Goal: Task Accomplishment & Management: Use online tool/utility

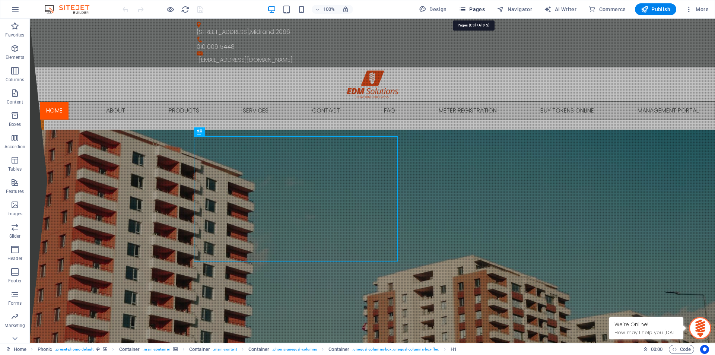
click at [485, 11] on span "Pages" at bounding box center [472, 9] width 26 height 7
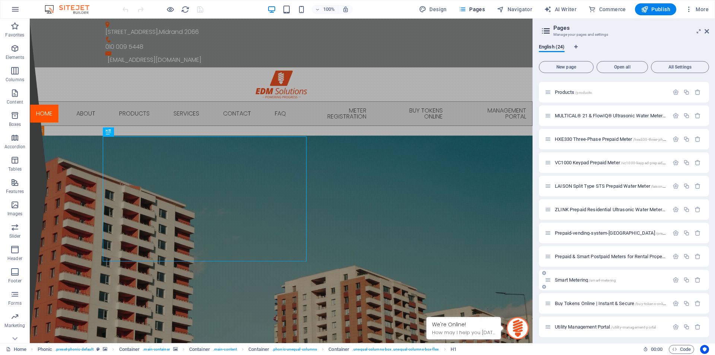
scroll to position [287, 0]
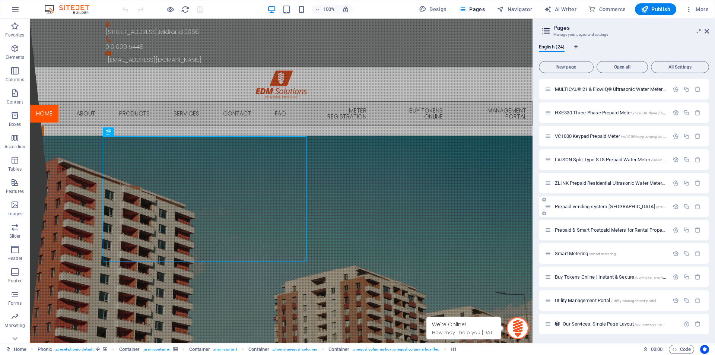
click at [582, 206] on span "Prepaid-vending-system-south-[GEOGRAPHIC_DATA] /prepaid-vending-system-[GEOGRAP…" at bounding box center [646, 207] width 182 height 6
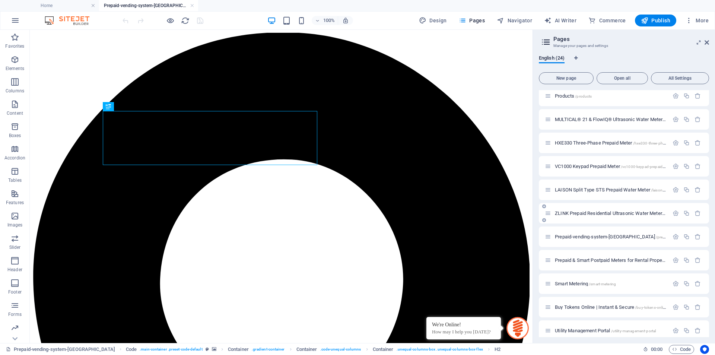
scroll to position [0, 0]
click at [706, 44] on icon at bounding box center [707, 42] width 4 height 6
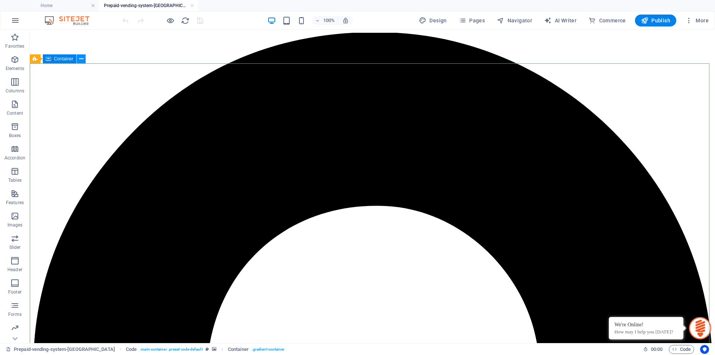
click at [81, 61] on icon at bounding box center [81, 59] width 4 height 8
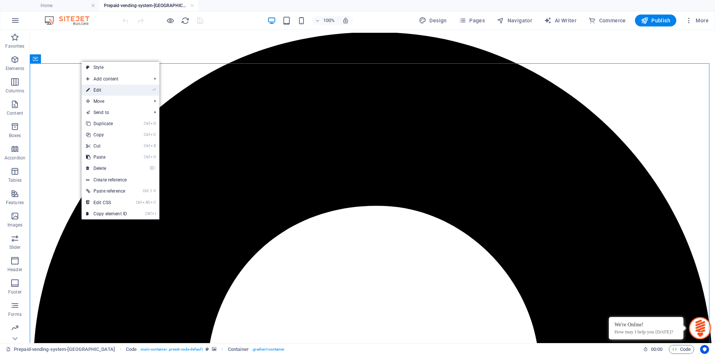
click at [103, 90] on link "⏎ Edit" at bounding box center [107, 90] width 50 height 11
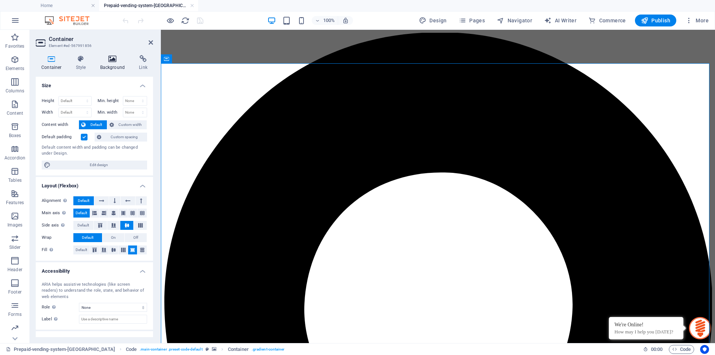
click at [103, 66] on h4 "Background" at bounding box center [114, 63] width 39 height 16
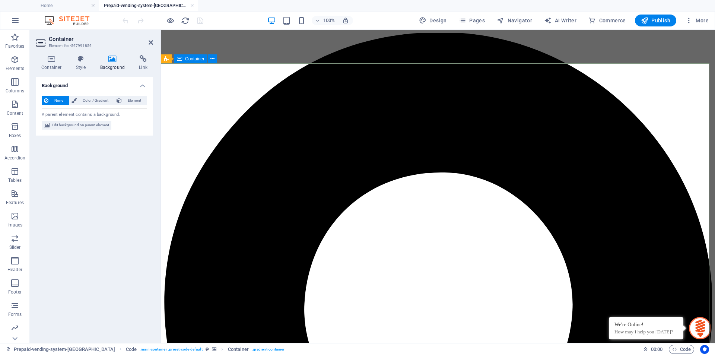
click at [82, 125] on span "Edit background on parent element" at bounding box center [80, 125] width 57 height 9
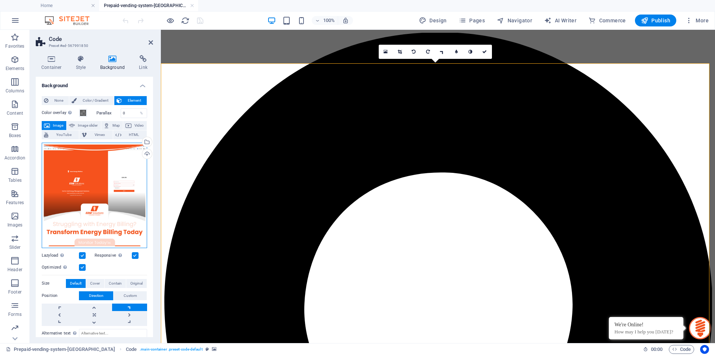
click at [95, 169] on div "Drag files here, click to choose files or select files from Files or our free s…" at bounding box center [94, 195] width 105 height 105
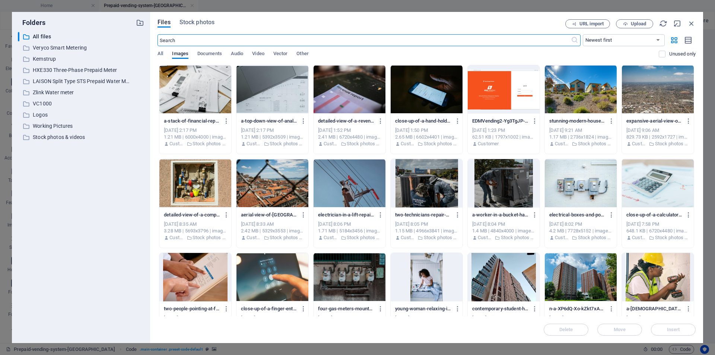
click at [667, 95] on div at bounding box center [658, 89] width 72 height 48
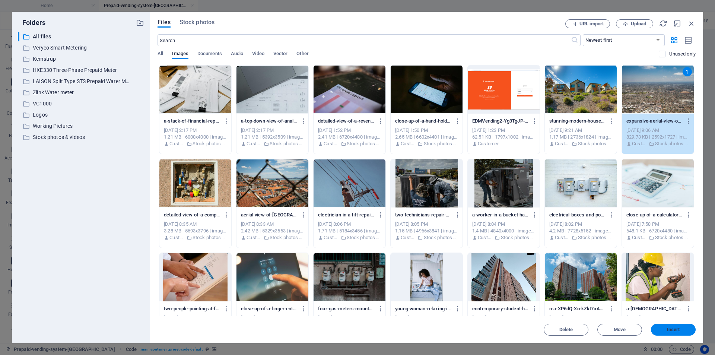
click at [671, 326] on button "Insert" at bounding box center [673, 330] width 45 height 12
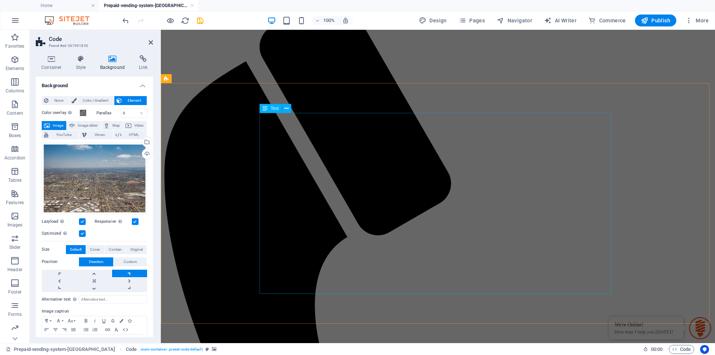
scroll to position [819, 0]
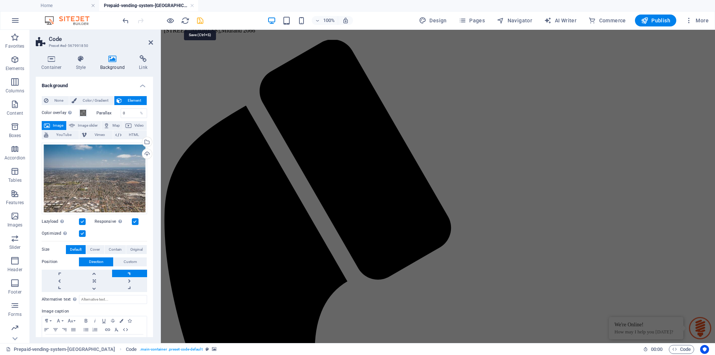
click at [199, 21] on icon "save" at bounding box center [200, 20] width 9 height 9
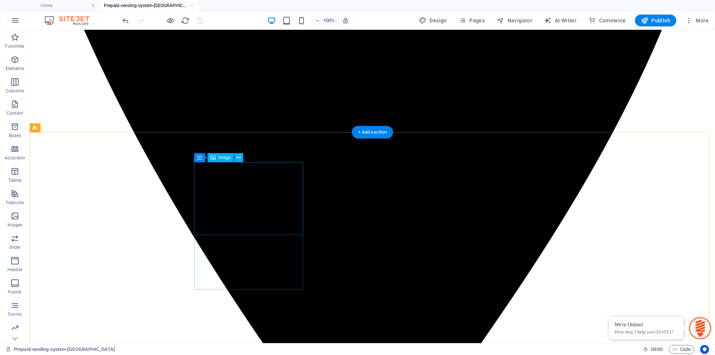
scroll to position [555, 0]
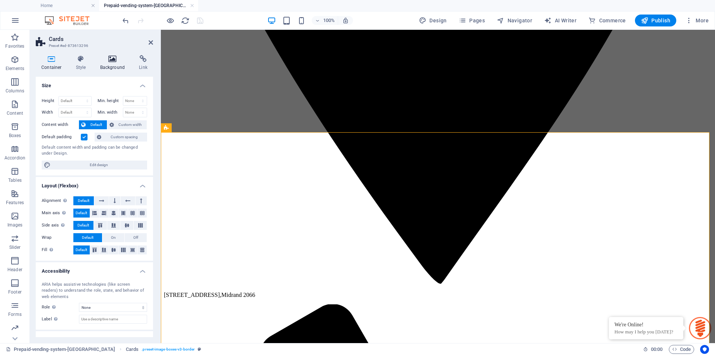
click at [111, 58] on icon at bounding box center [113, 58] width 36 height 7
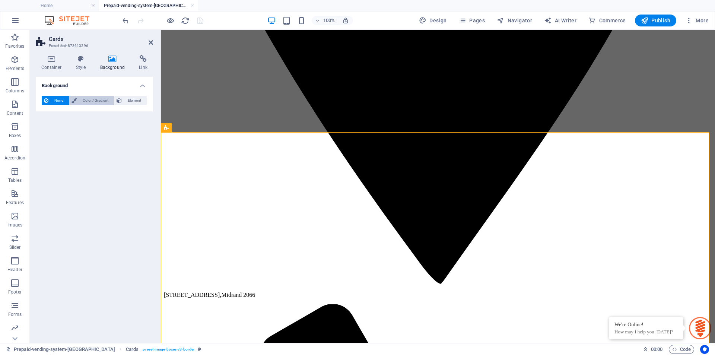
click at [102, 102] on span "Color / Gradient" at bounding box center [95, 100] width 33 height 9
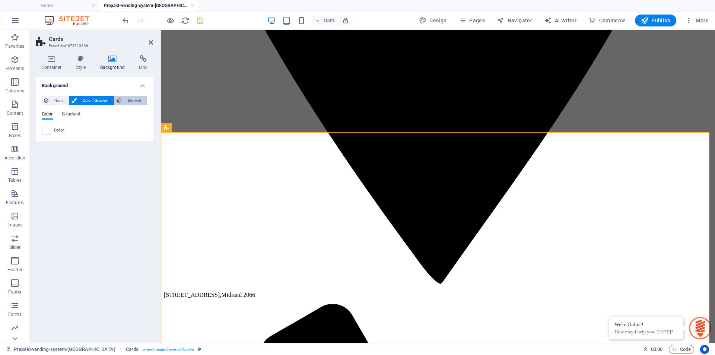
click at [134, 101] on span "Element" at bounding box center [134, 100] width 20 height 9
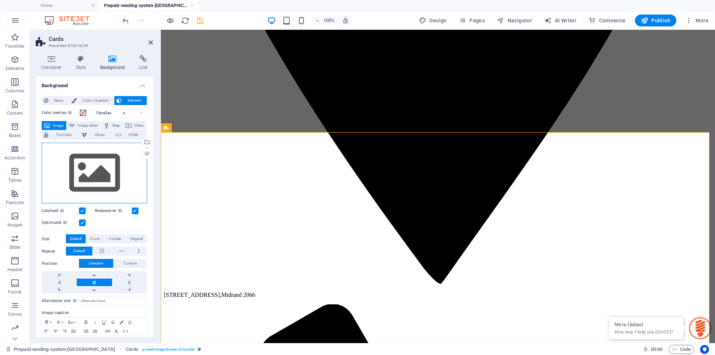
click at [93, 174] on div "Drag files here, click to choose files or select files from Files or our free s…" at bounding box center [94, 173] width 105 height 61
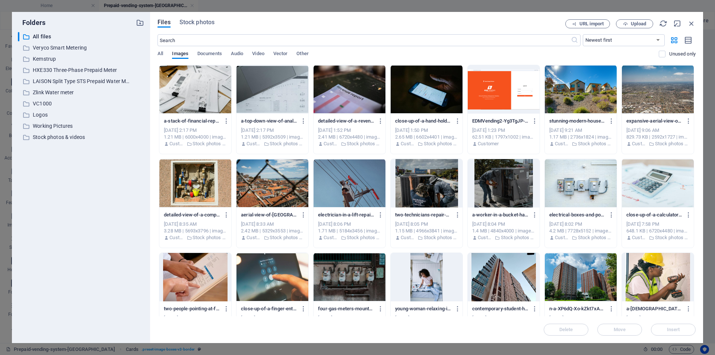
click at [571, 91] on div at bounding box center [581, 89] width 72 height 48
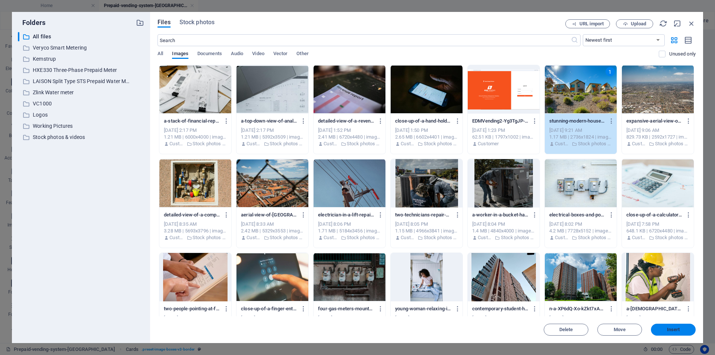
click at [670, 329] on span "Insert" at bounding box center [673, 329] width 13 height 4
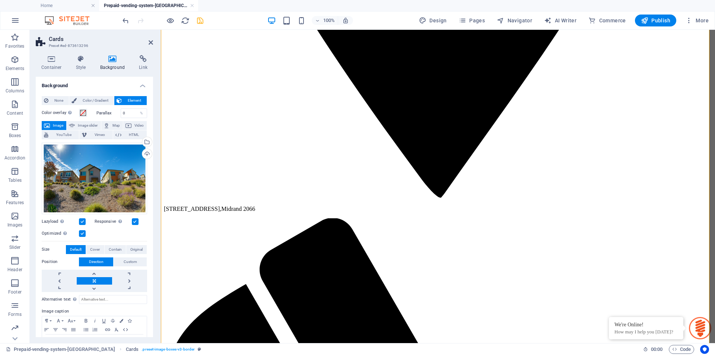
scroll to position [629, 0]
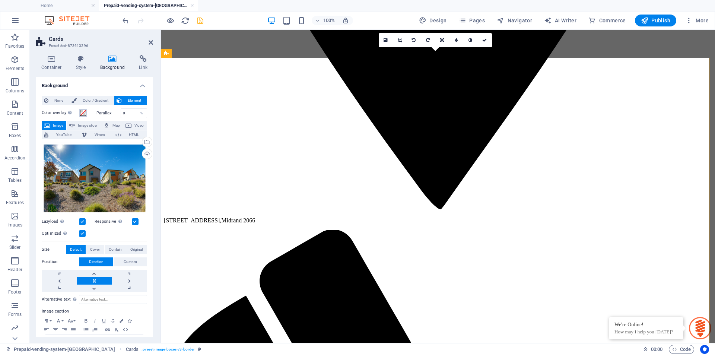
click at [82, 113] on span at bounding box center [83, 113] width 6 height 6
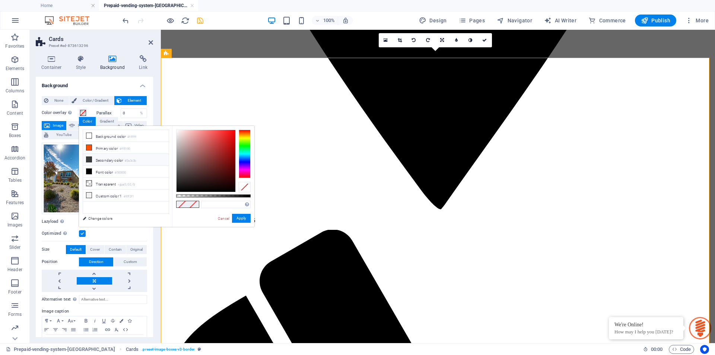
click at [89, 159] on icon at bounding box center [88, 159] width 5 height 5
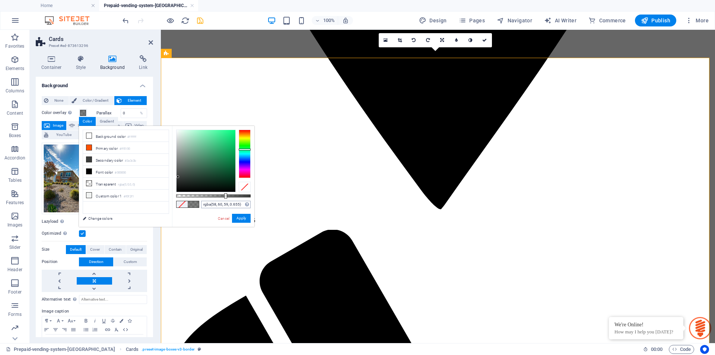
type input "rgba(58, 60, 59, 0.665)"
drag, startPoint x: 251, startPoint y: 197, endPoint x: 226, endPoint y: 203, distance: 26.0
click at [226, 203] on div "rgba(58, 60, 59, 0.665) Supported formats #0852ed rgb(8, 82, 237) rgba(8, 82, 2…" at bounding box center [213, 230] width 82 height 209
drag, startPoint x: 245, startPoint y: 218, endPoint x: 85, endPoint y: 187, distance: 162.7
click at [245, 218] on button "Apply" at bounding box center [241, 218] width 19 height 9
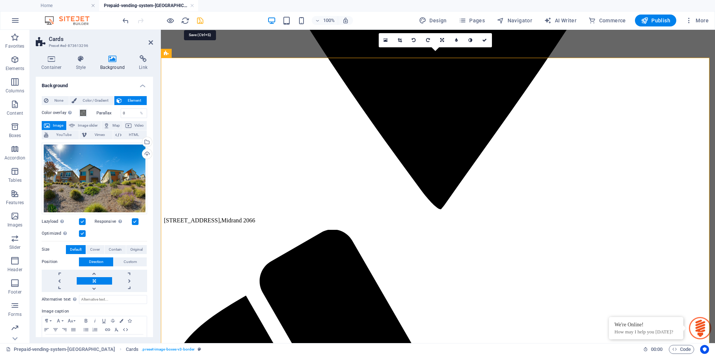
click at [197, 23] on icon "save" at bounding box center [200, 20] width 9 height 9
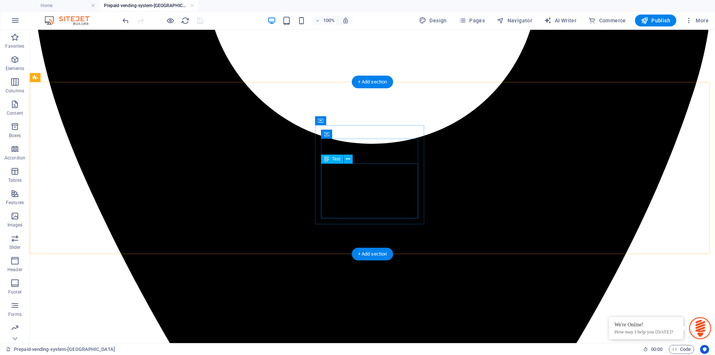
scroll to position [369, 0]
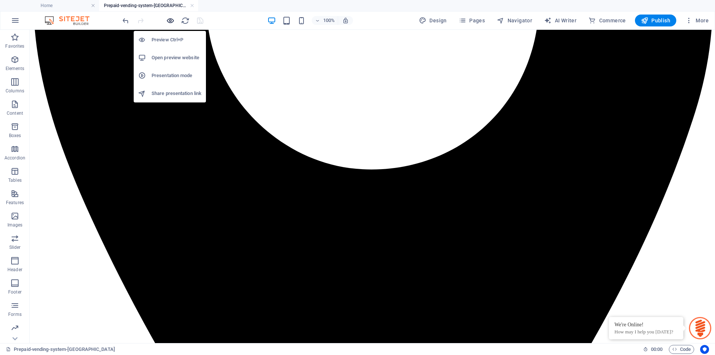
click at [171, 22] on icon "button" at bounding box center [170, 20] width 9 height 9
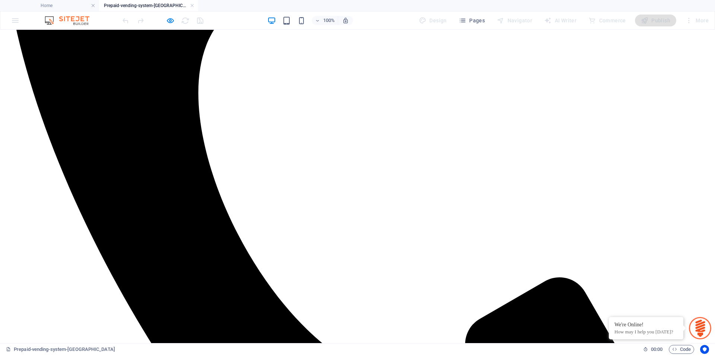
scroll to position [1378, 0]
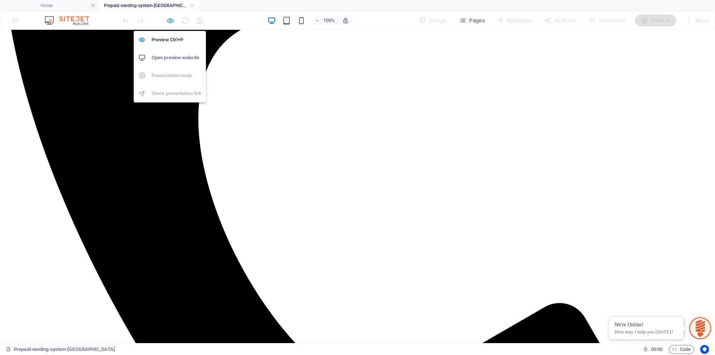
click at [171, 20] on icon "button" at bounding box center [170, 20] width 9 height 9
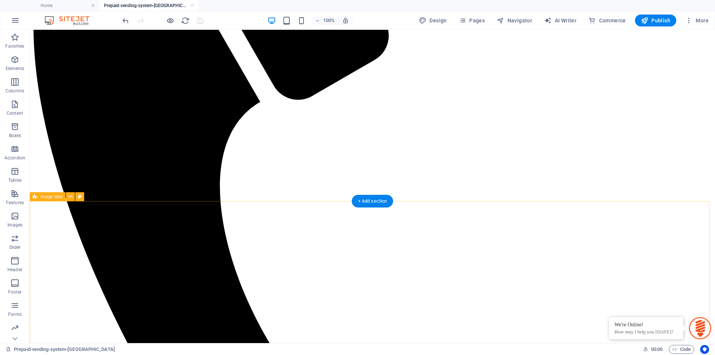
scroll to position [1266, 0]
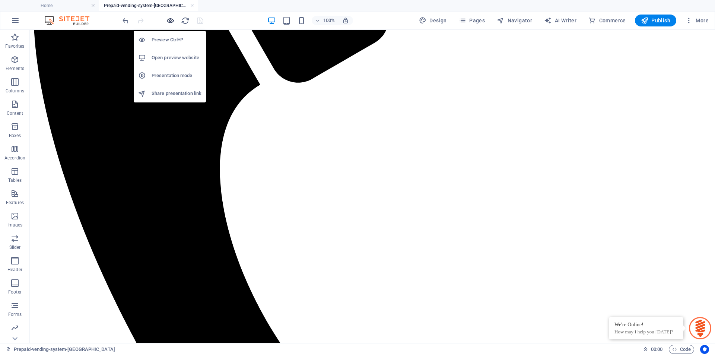
click at [169, 19] on icon "button" at bounding box center [170, 20] width 9 height 9
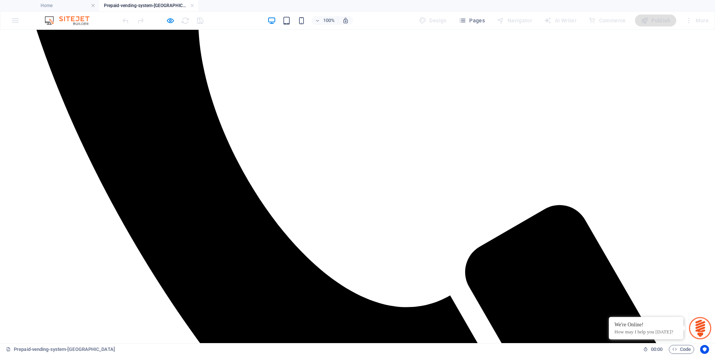
scroll to position [1527, 0]
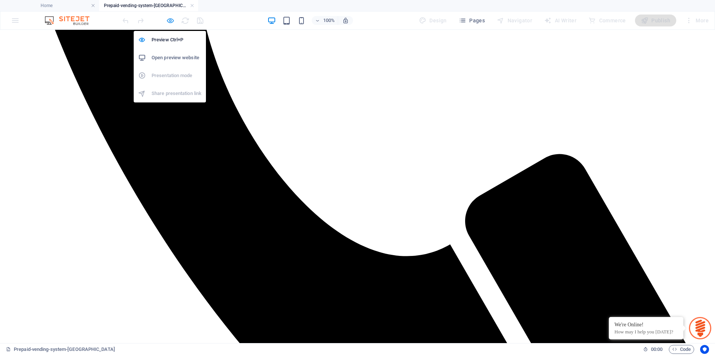
drag, startPoint x: 169, startPoint y: 21, endPoint x: 103, endPoint y: 25, distance: 66.4
click at [169, 21] on icon "button" at bounding box center [170, 20] width 9 height 9
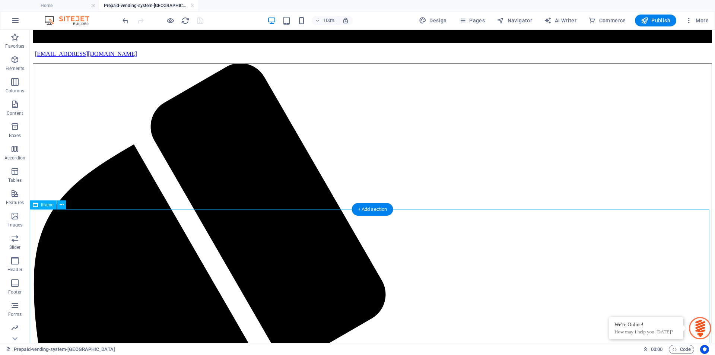
scroll to position [2346, 0]
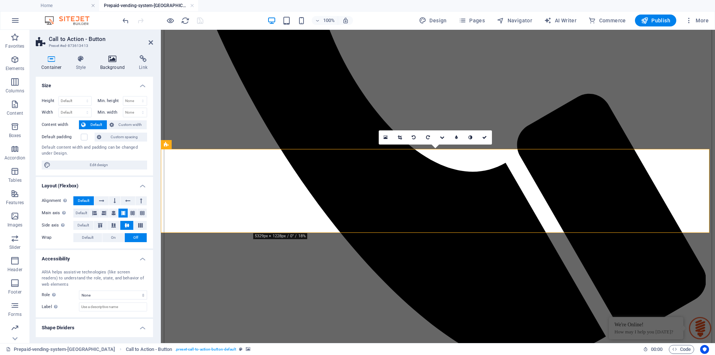
click at [108, 66] on h4 "Background" at bounding box center [114, 63] width 39 height 16
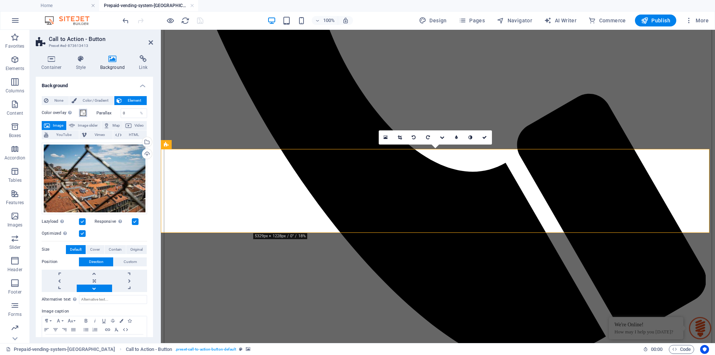
click at [82, 115] on span at bounding box center [83, 113] width 6 height 6
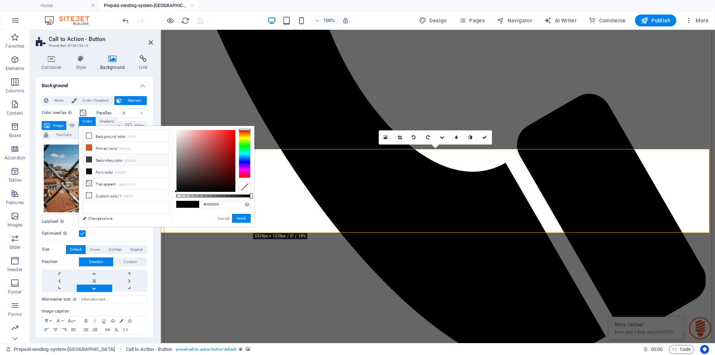
click at [89, 158] on icon at bounding box center [88, 159] width 5 height 5
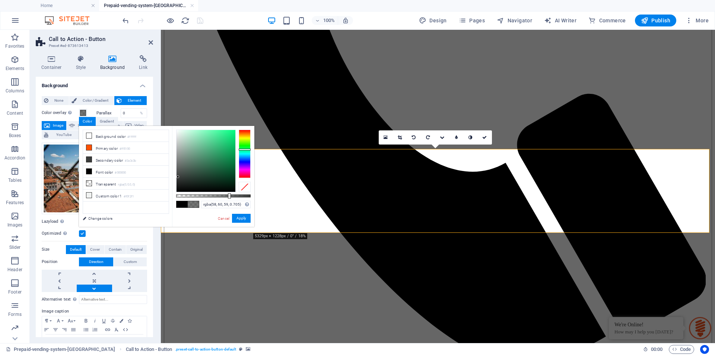
type input "rgba(58, 60, 59, 0.71)"
drag, startPoint x: 214, startPoint y: 196, endPoint x: 229, endPoint y: 198, distance: 15.0
click at [229, 198] on div at bounding box center [229, 195] width 3 height 5
drag, startPoint x: 246, startPoint y: 219, endPoint x: 85, endPoint y: 189, distance: 164.0
click at [246, 219] on button "Apply" at bounding box center [241, 218] width 19 height 9
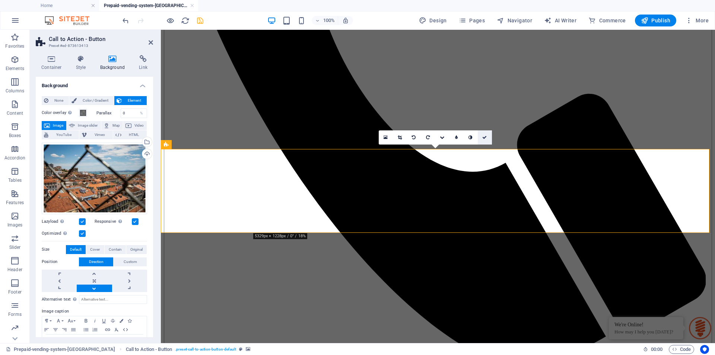
click at [484, 136] on icon at bounding box center [484, 137] width 4 height 4
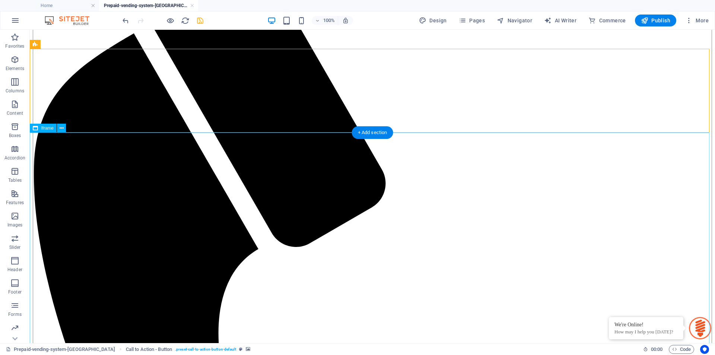
scroll to position [2495, 0]
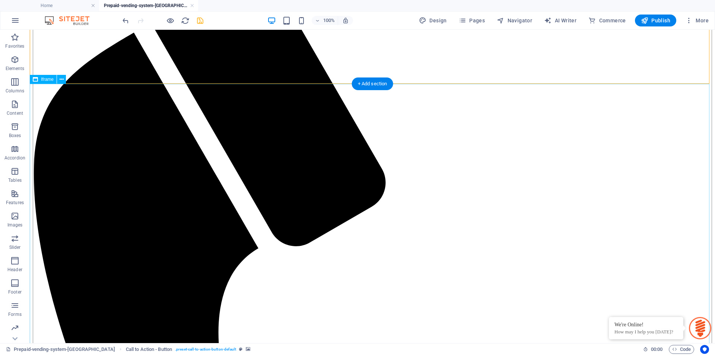
select select "%"
select select "px"
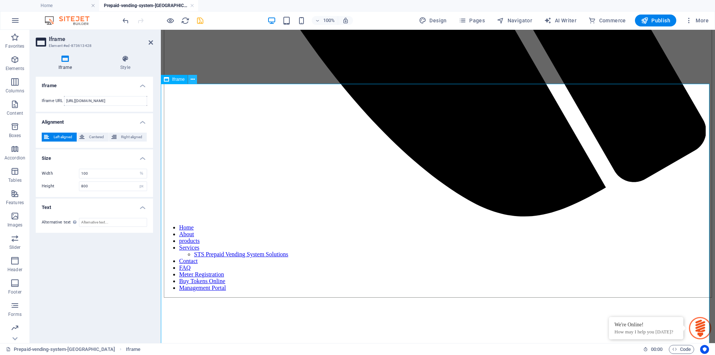
click at [191, 80] on icon at bounding box center [193, 80] width 4 height 8
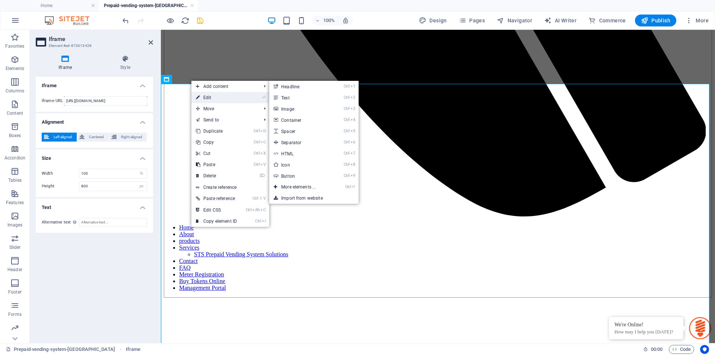
click at [206, 100] on link "⏎ Edit" at bounding box center [216, 97] width 50 height 11
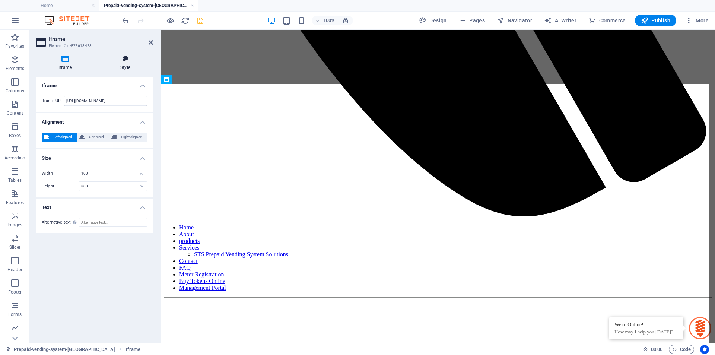
click at [123, 61] on icon at bounding box center [125, 58] width 55 height 7
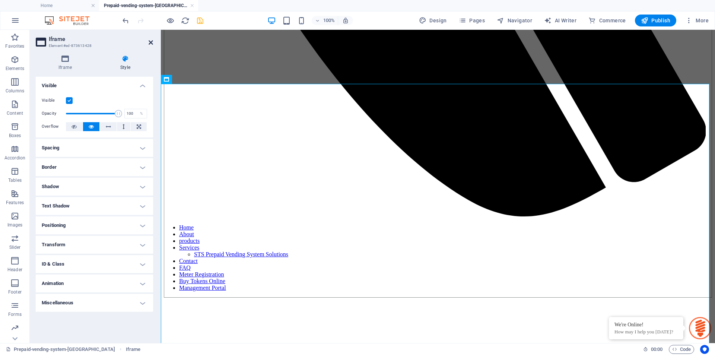
click at [152, 40] on icon at bounding box center [151, 42] width 4 height 6
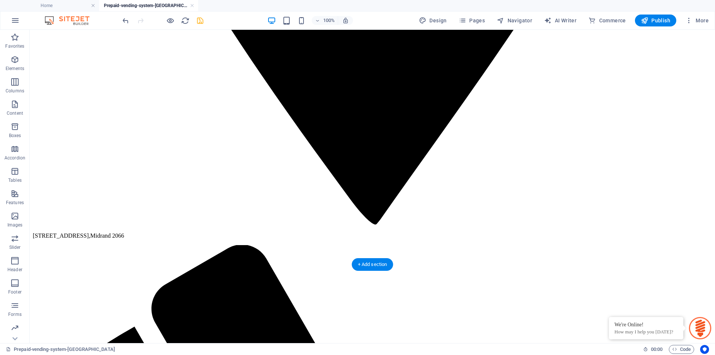
scroll to position [874, 0]
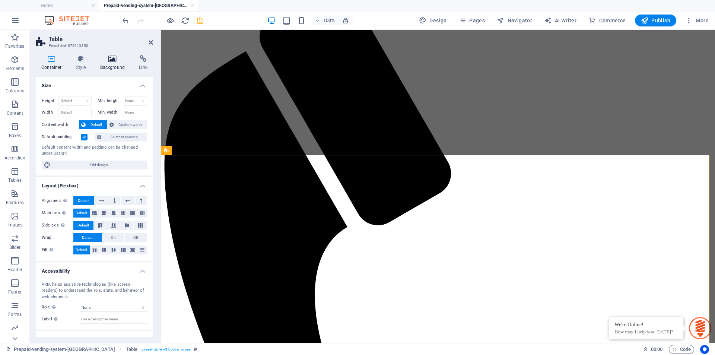
click at [108, 61] on icon at bounding box center [113, 58] width 36 height 7
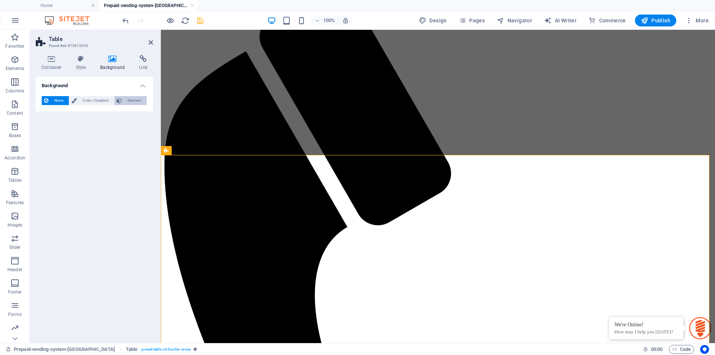
click at [134, 99] on span "Element" at bounding box center [134, 100] width 20 height 9
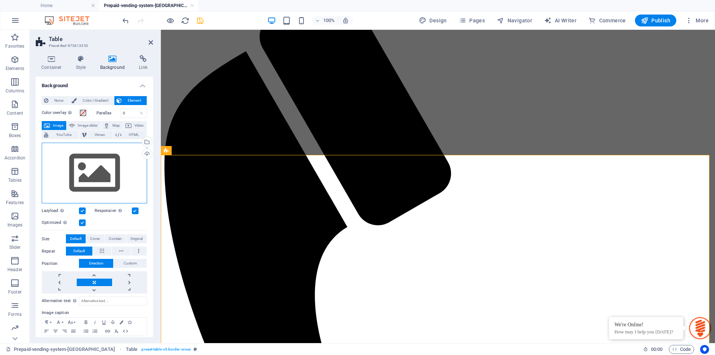
click at [95, 165] on div "Drag files here, click to choose files or select files from Files or our free s…" at bounding box center [94, 173] width 105 height 61
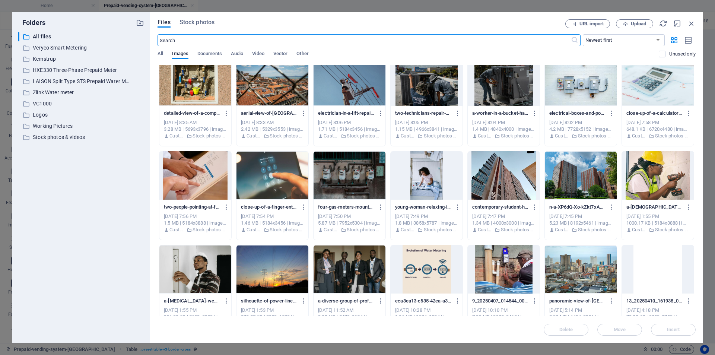
scroll to position [112, 0]
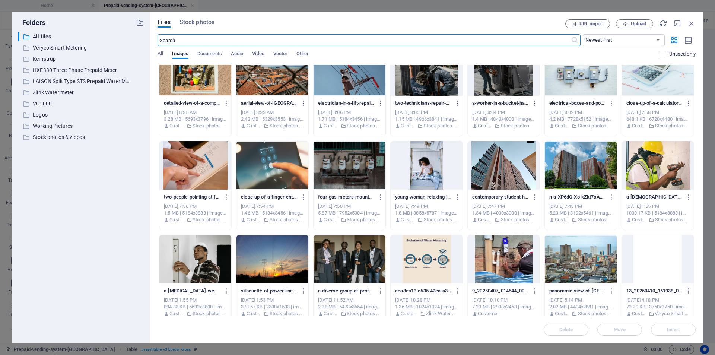
click at [584, 161] on div at bounding box center [581, 165] width 72 height 48
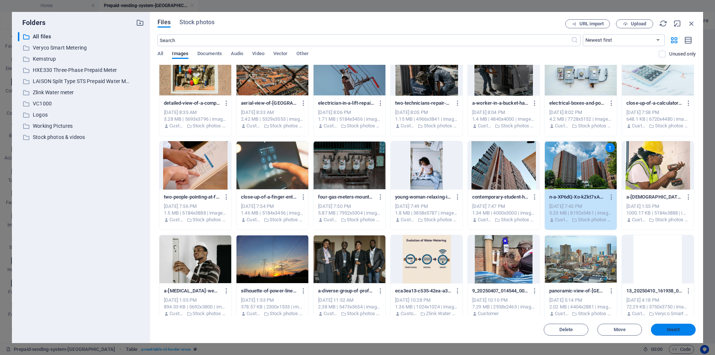
drag, startPoint x: 671, startPoint y: 325, endPoint x: 489, endPoint y: 287, distance: 185.9
click at [671, 325] on button "Insert" at bounding box center [673, 330] width 45 height 12
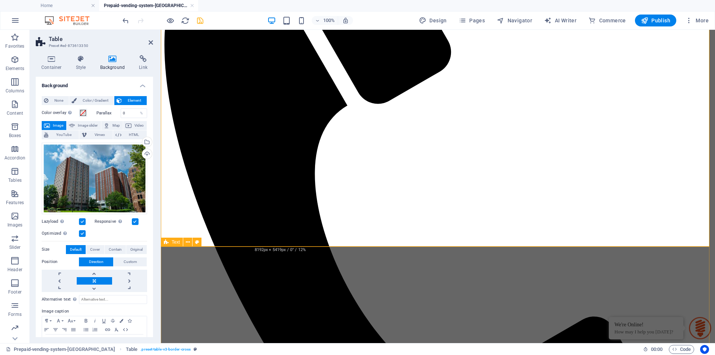
scroll to position [985, 0]
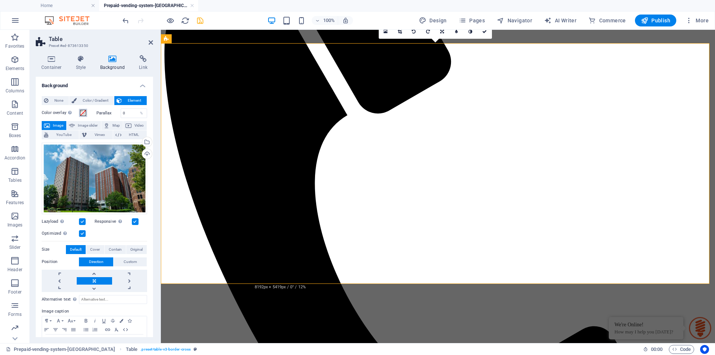
click at [82, 114] on span at bounding box center [83, 113] width 6 height 6
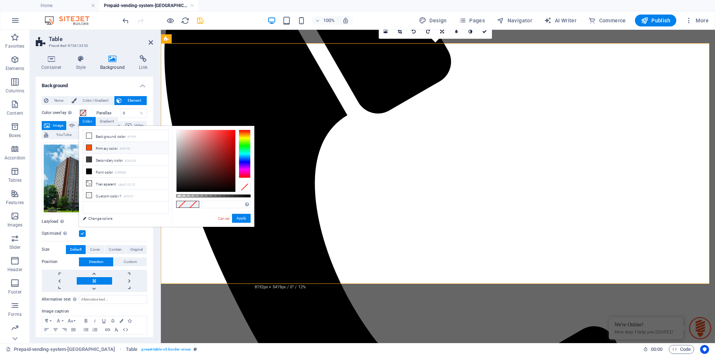
click at [88, 149] on icon at bounding box center [88, 147] width 5 height 5
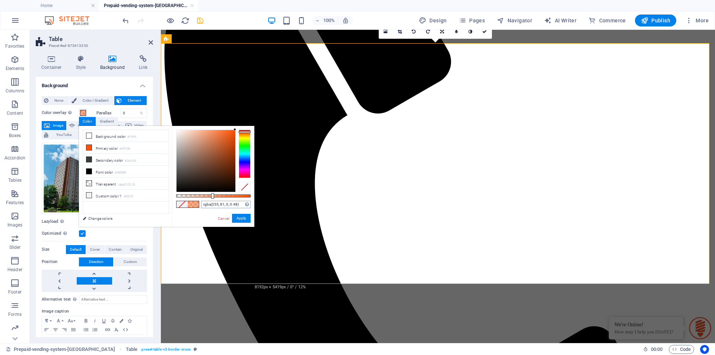
type input "rgba(255, 81, 0, 0.485)"
drag, startPoint x: 251, startPoint y: 196, endPoint x: 212, endPoint y: 203, distance: 39.8
click at [212, 203] on div "rgba(255, 81, 0, 0.485) Supported formats #0852ed rgb(8, 82, 237) rgba(8, 82, 2…" at bounding box center [213, 230] width 82 height 209
click at [245, 222] on button "Apply" at bounding box center [241, 218] width 19 height 9
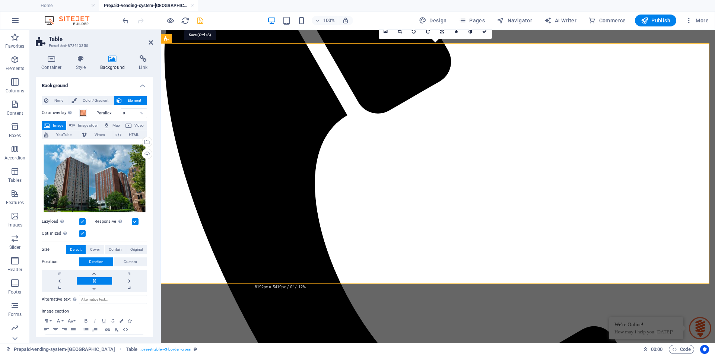
click at [197, 25] on icon "save" at bounding box center [200, 20] width 9 height 9
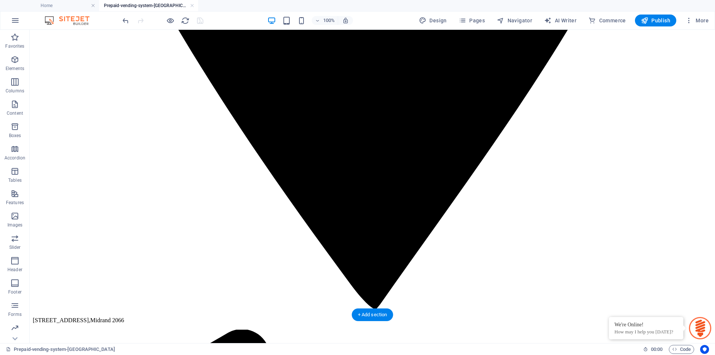
scroll to position [687, 0]
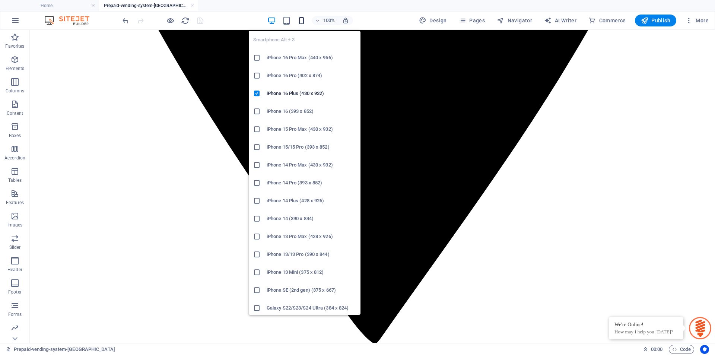
click at [303, 21] on icon "button" at bounding box center [301, 20] width 9 height 9
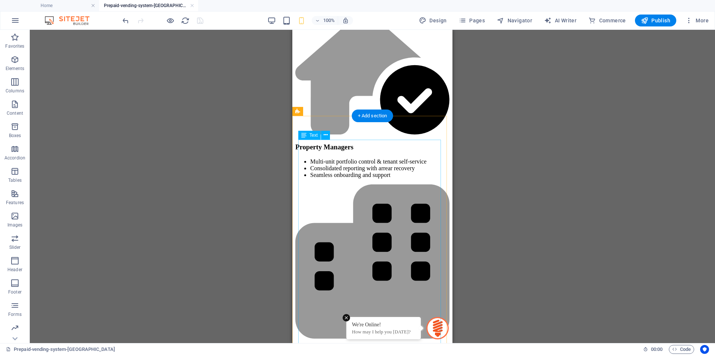
scroll to position [1436, 0]
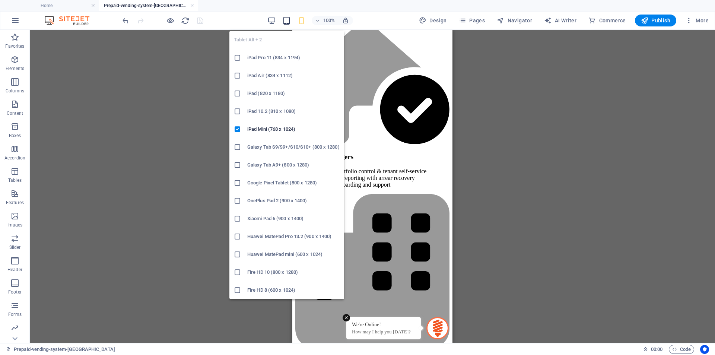
click at [287, 22] on icon "button" at bounding box center [286, 20] width 9 height 9
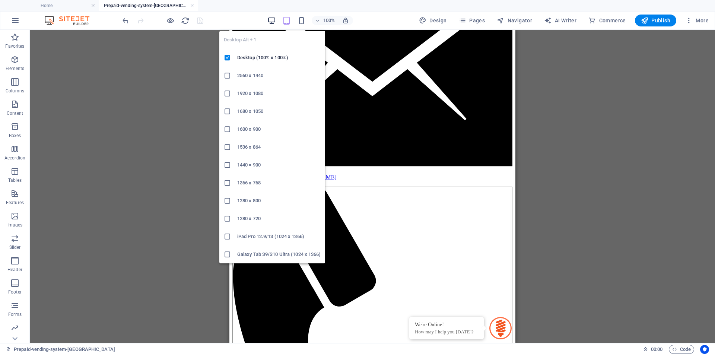
click at [274, 22] on icon "button" at bounding box center [271, 20] width 9 height 9
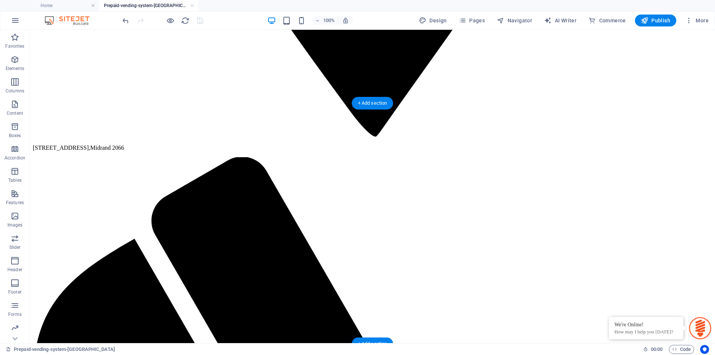
scroll to position [894, 0]
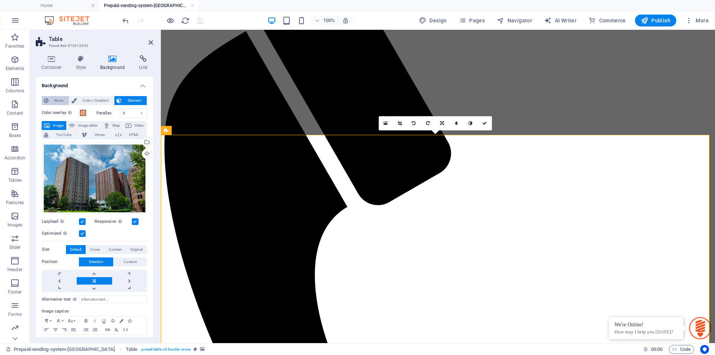
click at [58, 102] on span "None" at bounding box center [59, 100] width 16 height 9
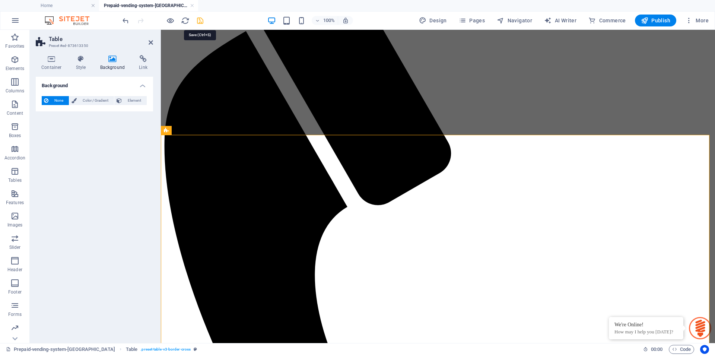
drag, startPoint x: 198, startPoint y: 21, endPoint x: 161, endPoint y: 6, distance: 39.9
click at [198, 21] on icon "save" at bounding box center [200, 20] width 9 height 9
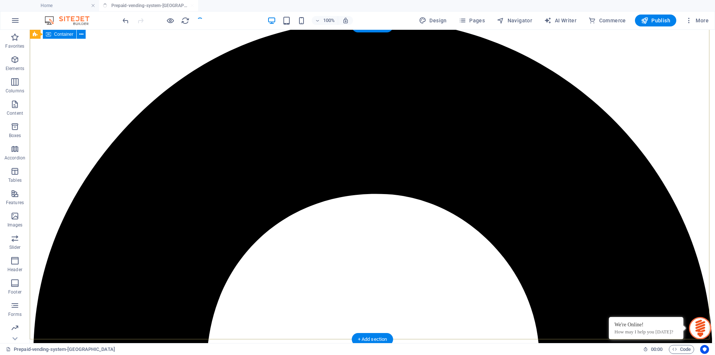
scroll to position [0, 0]
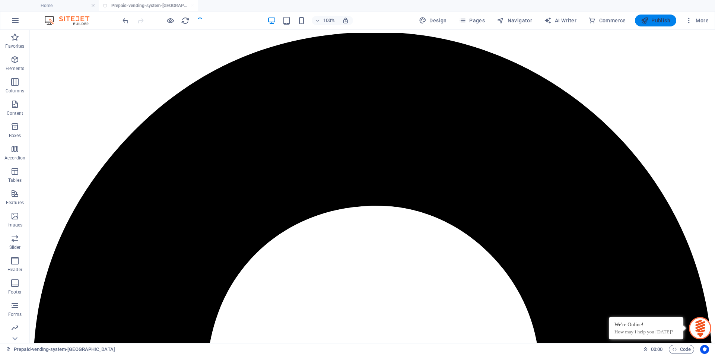
click at [665, 21] on span "Publish" at bounding box center [655, 20] width 29 height 7
